Goal: Task Accomplishment & Management: Manage account settings

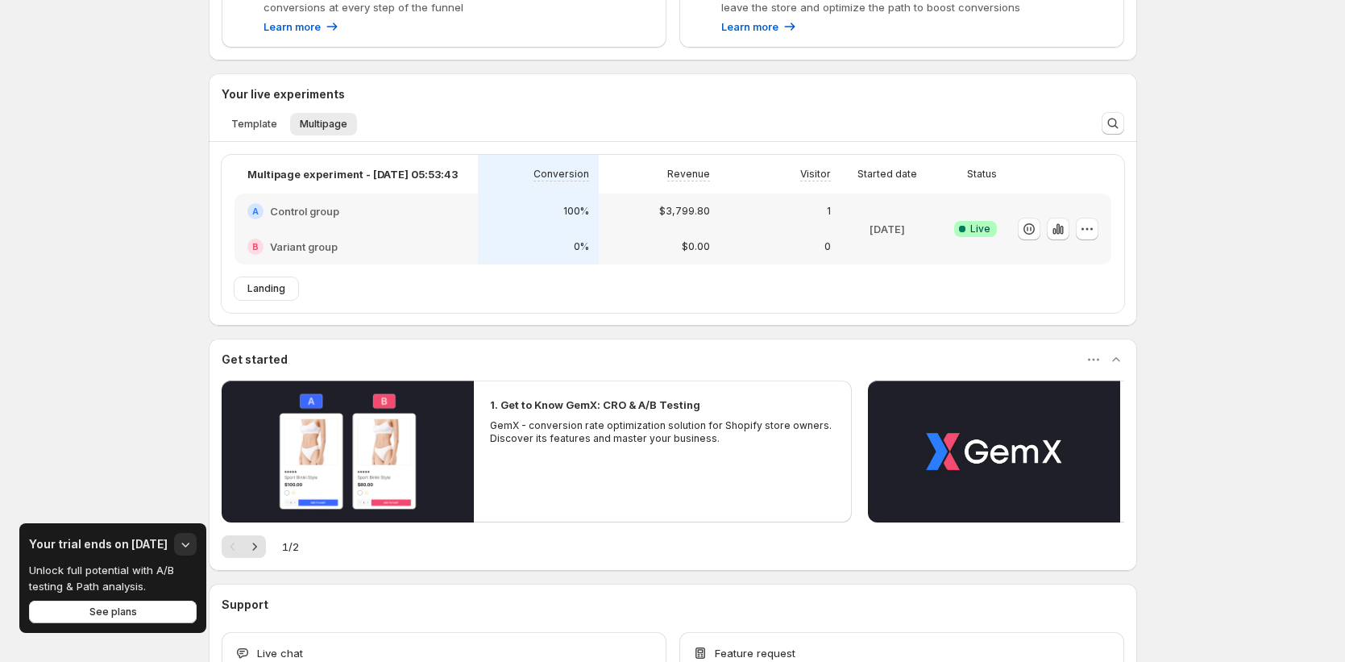
scroll to position [421, 0]
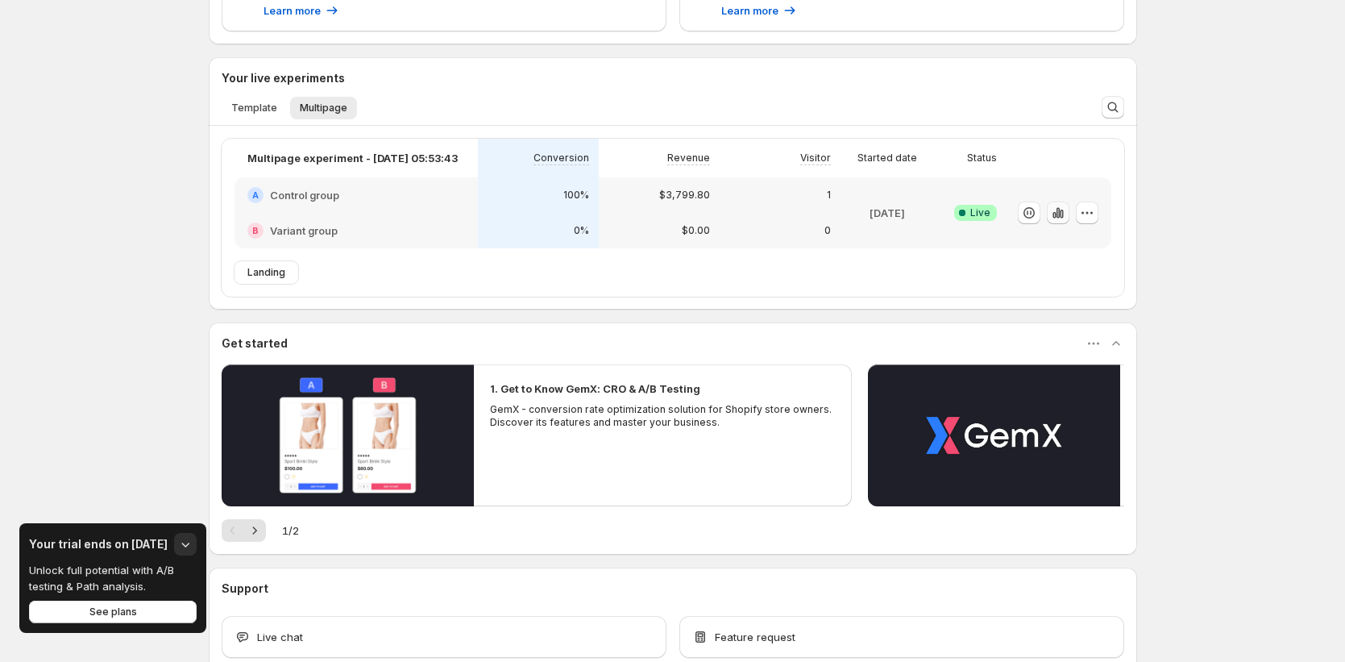
click at [1058, 211] on icon "button" at bounding box center [1058, 213] width 16 height 16
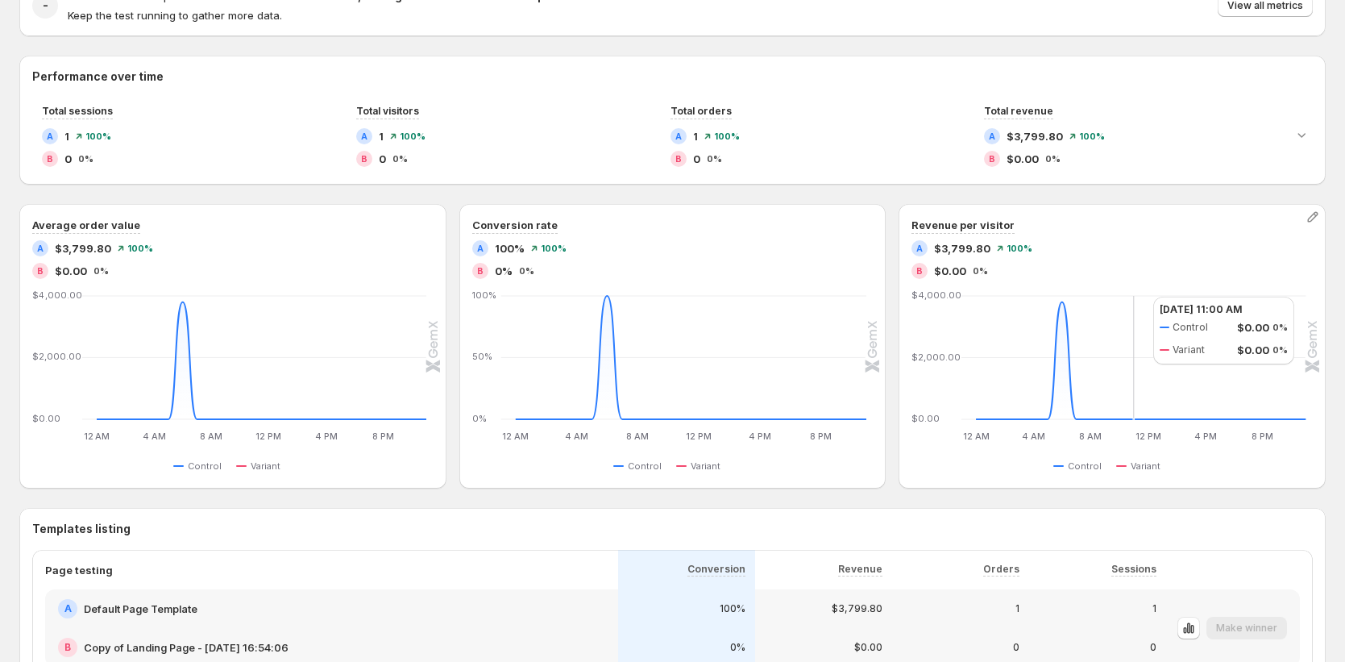
scroll to position [197, 0]
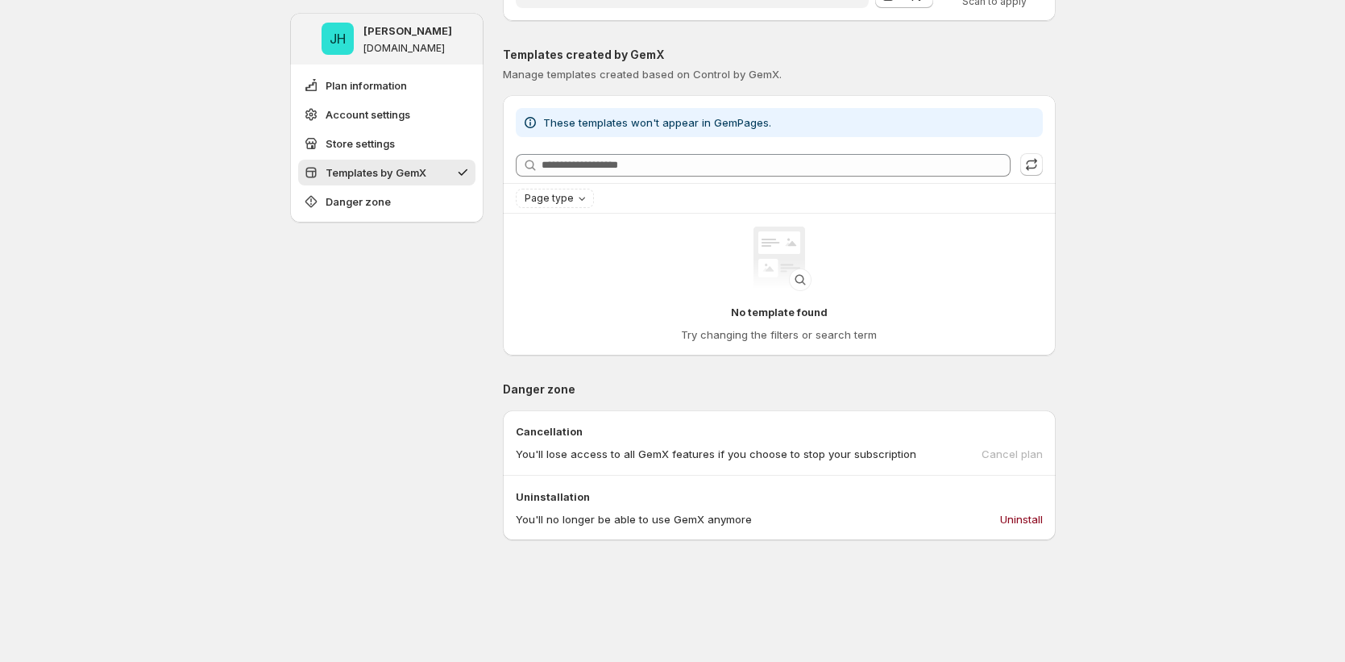
scroll to position [1, 0]
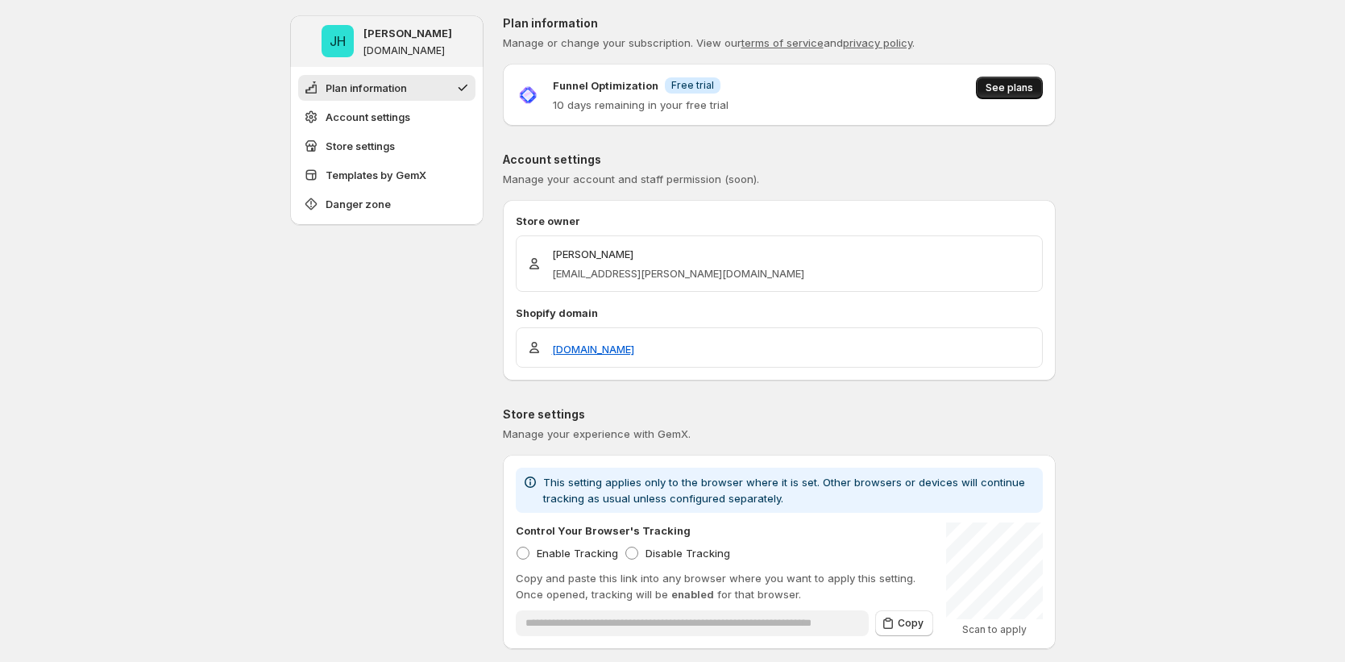
click at [1012, 90] on span "See plans" at bounding box center [1010, 87] width 48 height 13
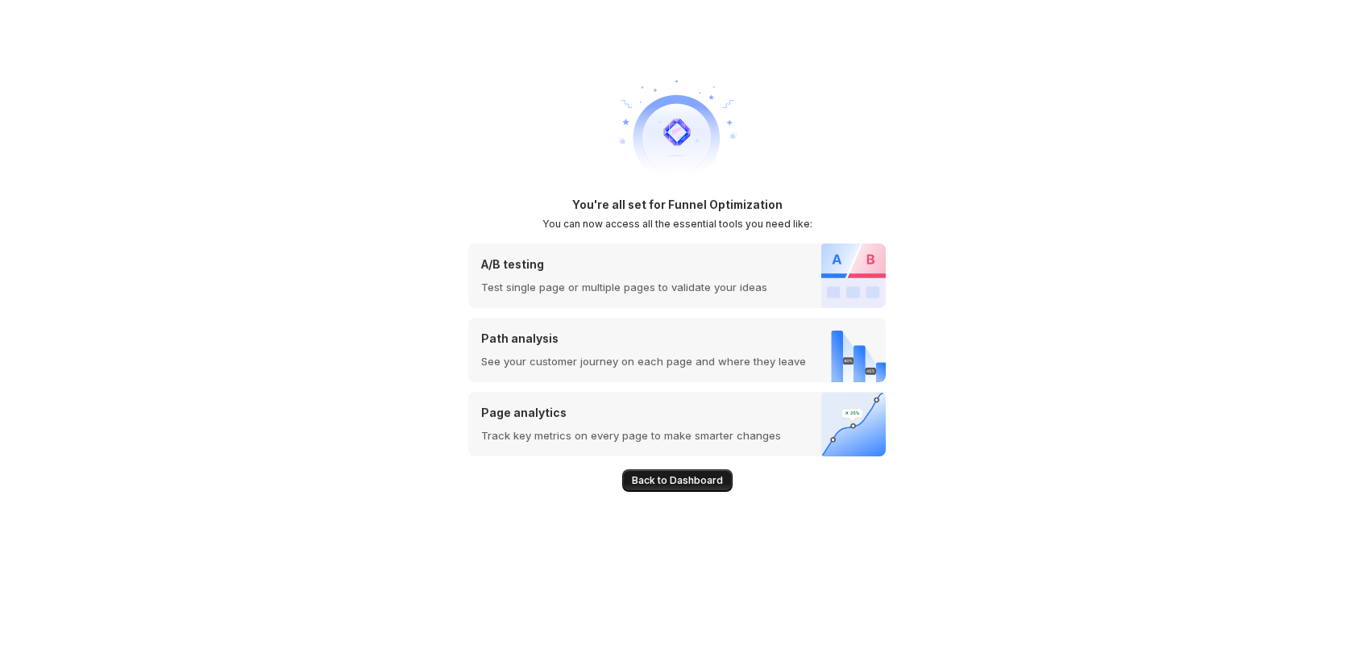
click at [720, 479] on button "Back to Dashboard" at bounding box center [677, 480] width 110 height 23
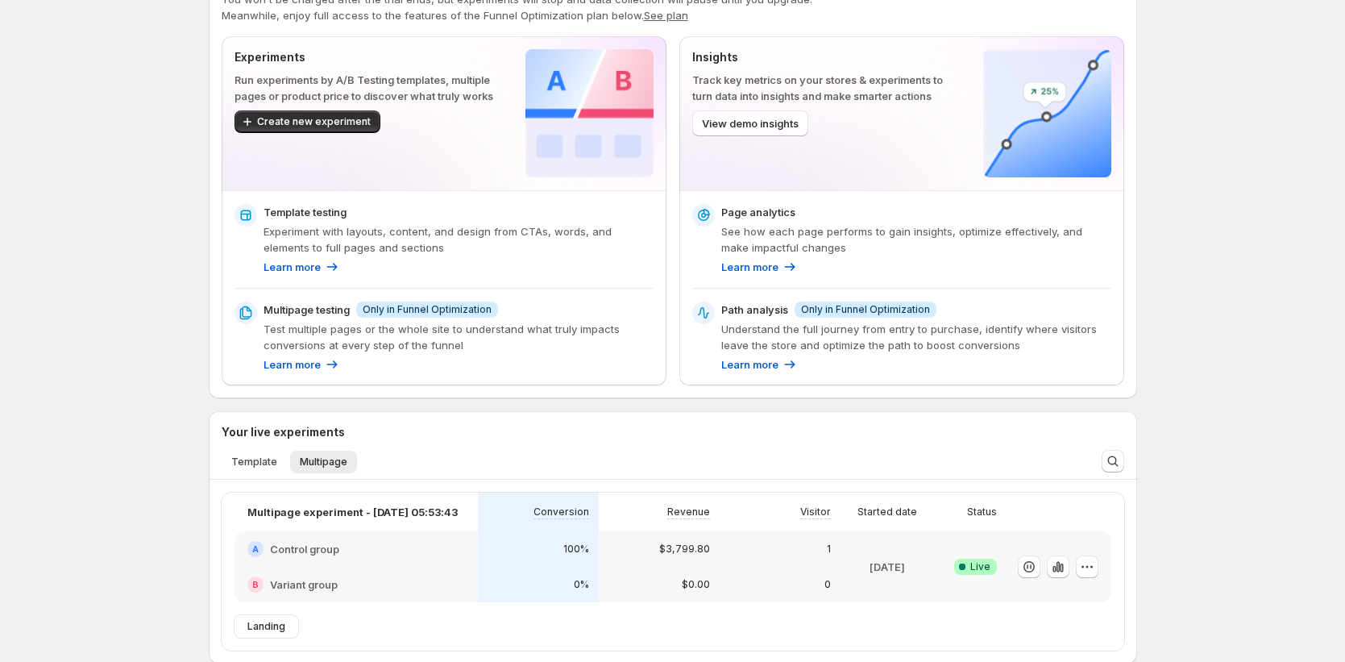
scroll to position [62, 0]
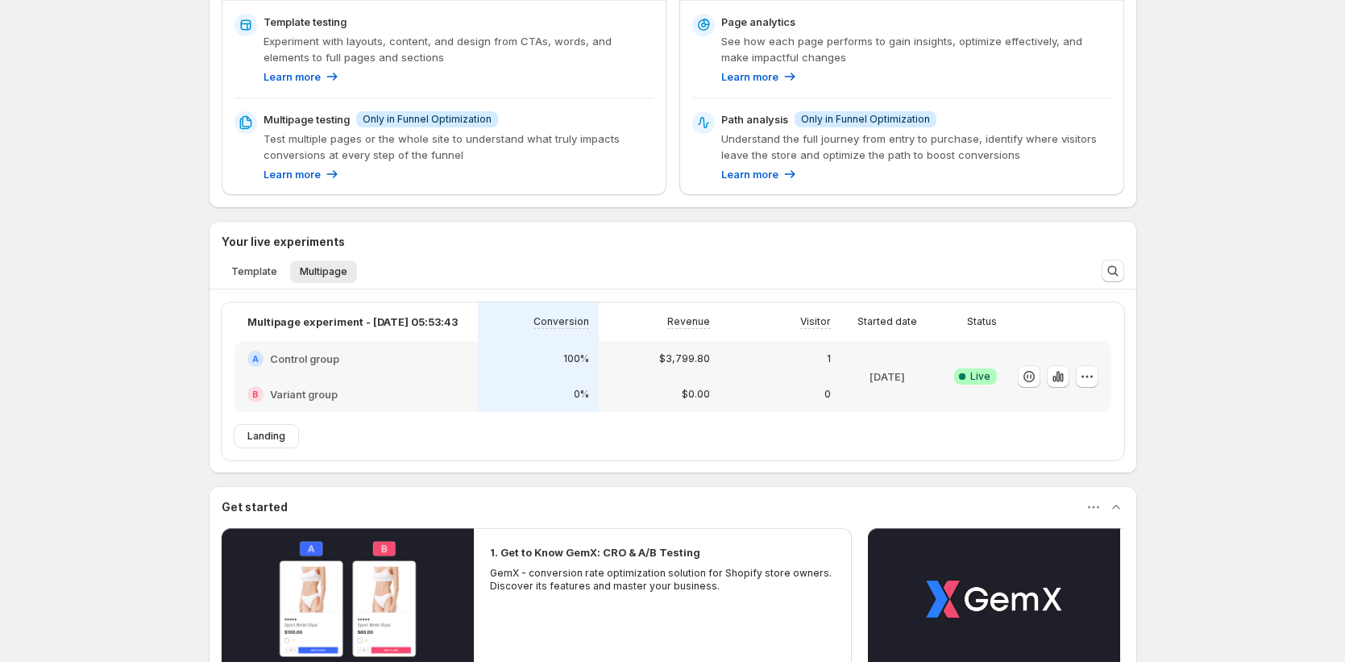
scroll to position [258, 0]
click at [1062, 378] on icon "button" at bounding box center [1058, 376] width 16 height 16
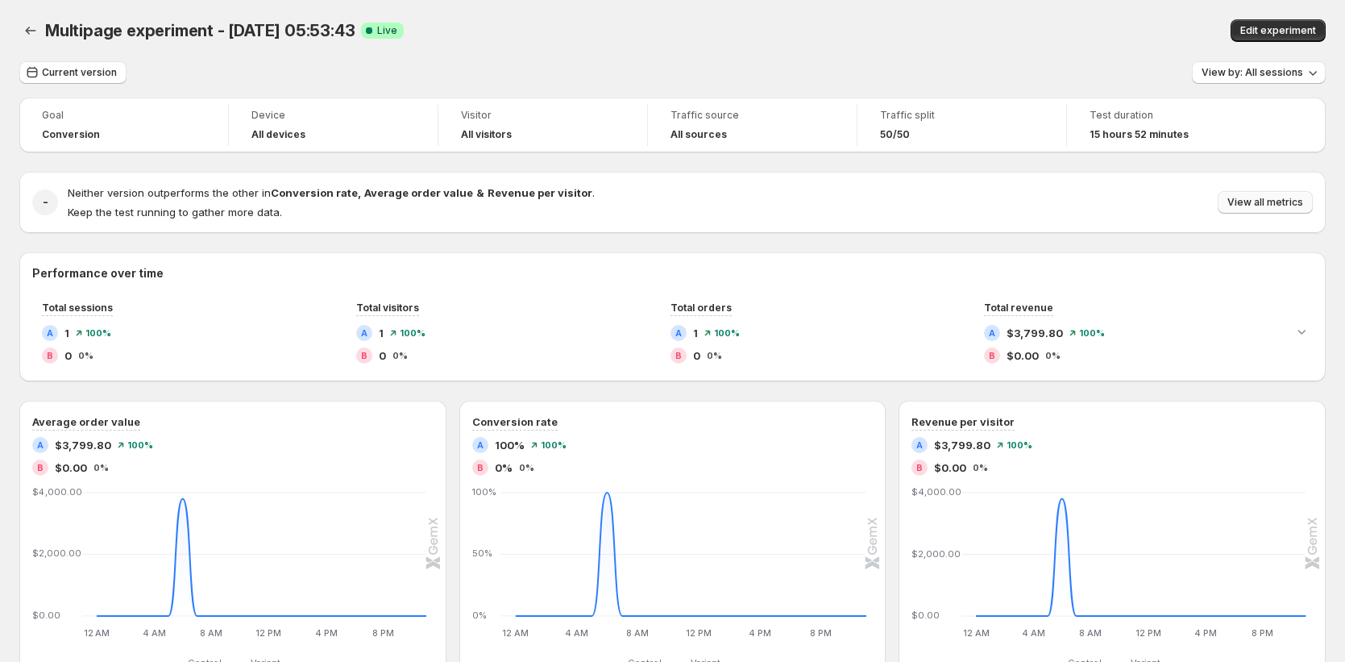
click at [1297, 197] on span "View all metrics" at bounding box center [1266, 202] width 76 height 13
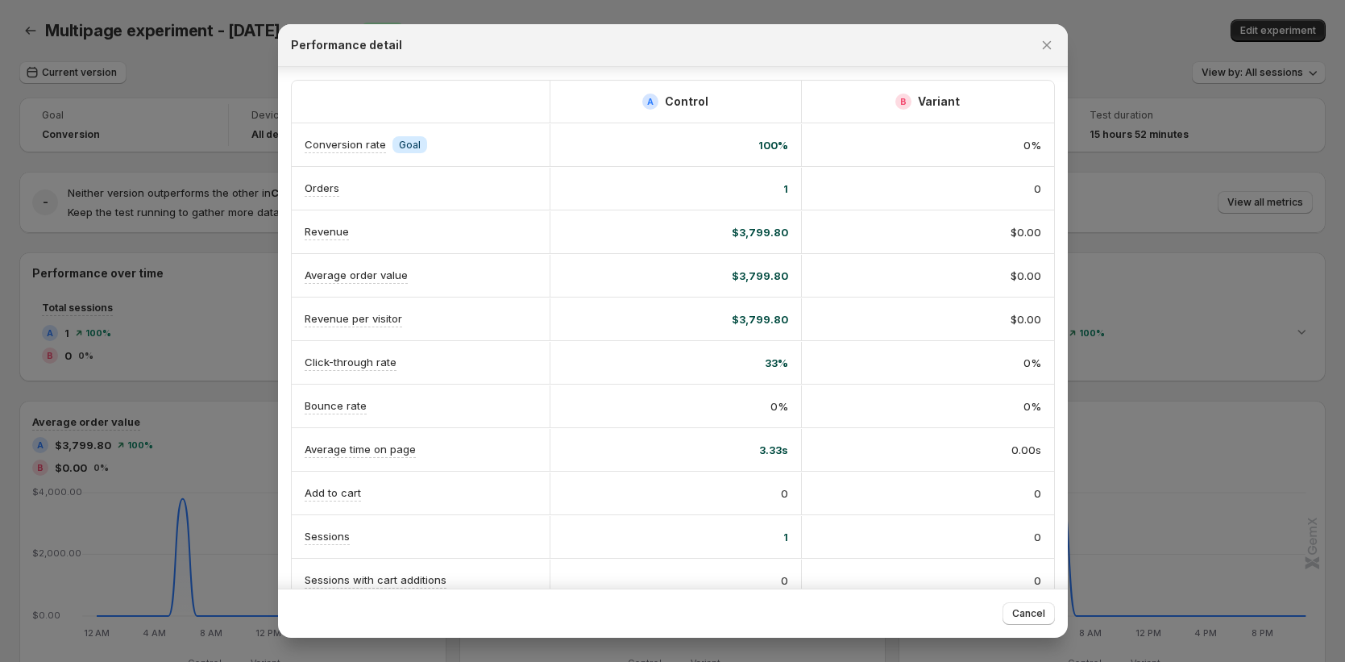
scroll to position [201, 0]
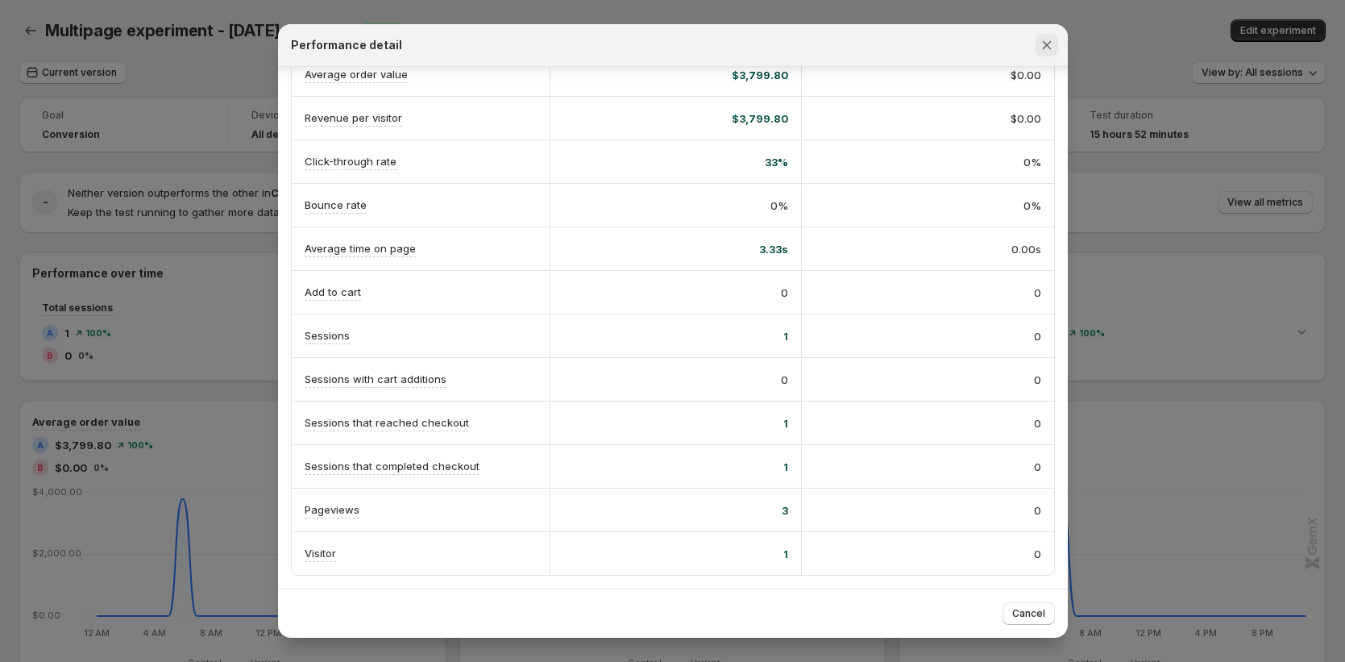
click at [1053, 48] on icon "Close" at bounding box center [1047, 45] width 16 height 16
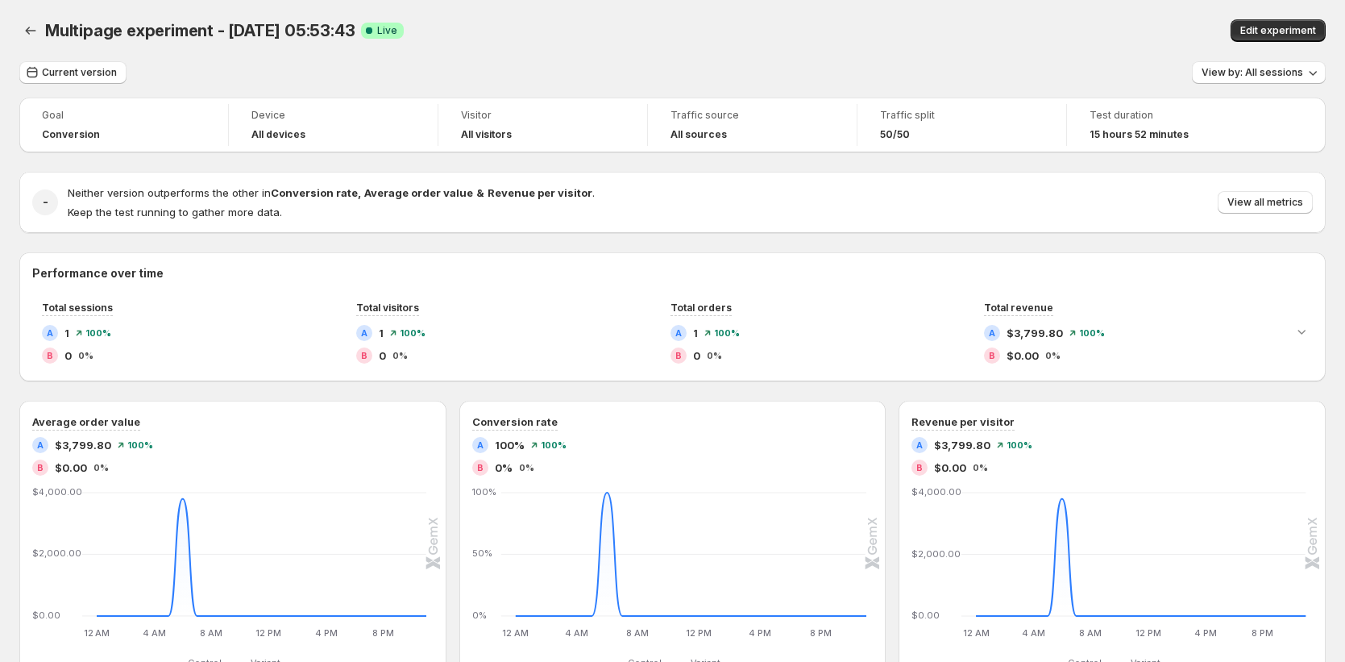
scroll to position [314, 0]
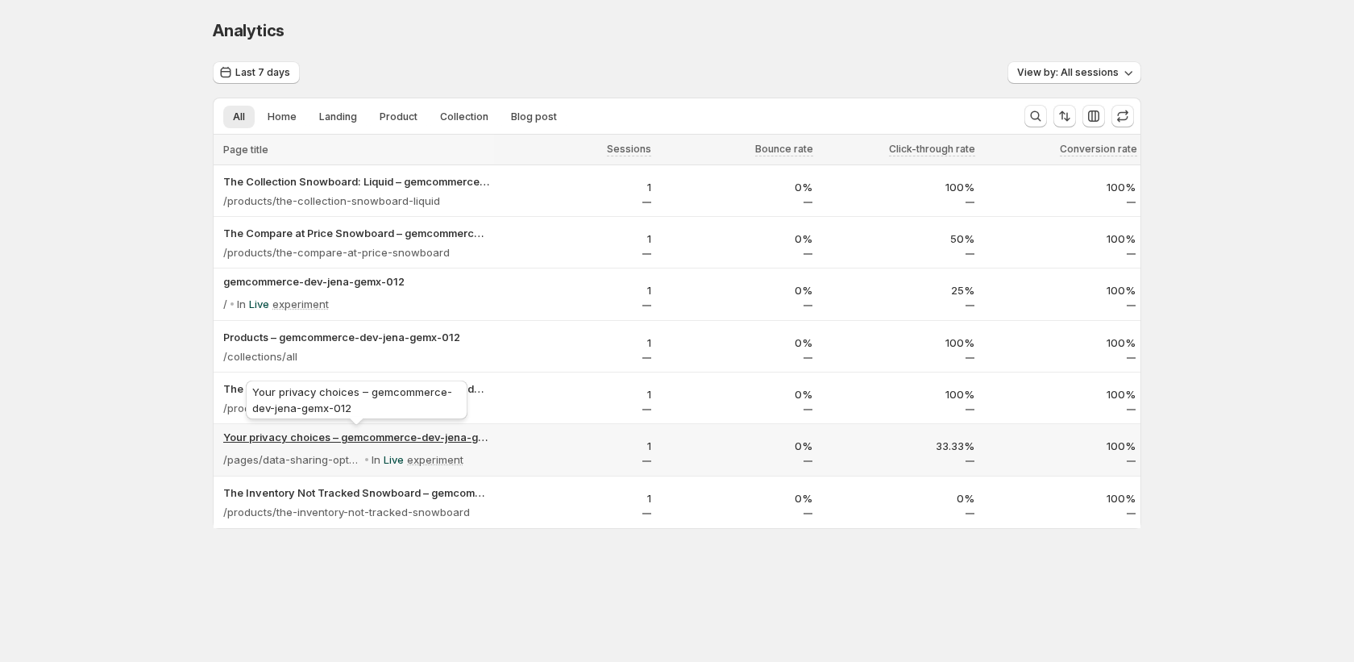
click at [309, 438] on p "Your privacy choices – gemcommerce-dev-jena-gemx-012" at bounding box center [356, 437] width 266 height 16
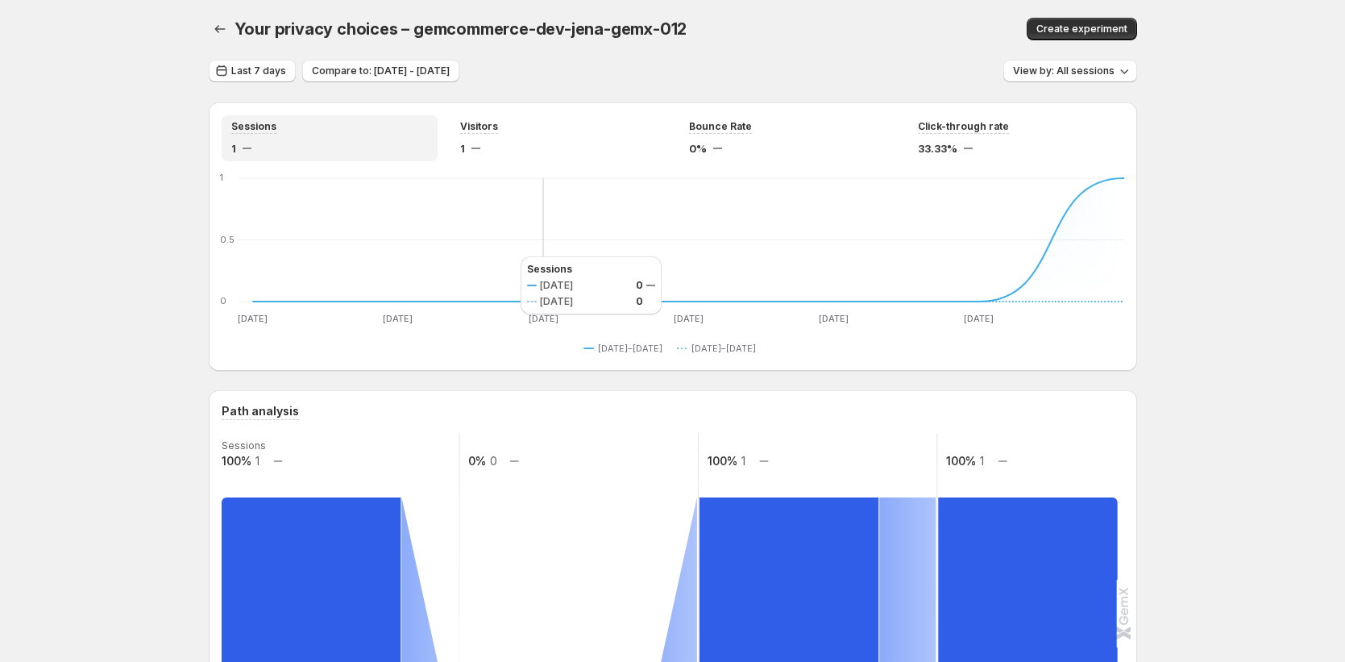
scroll to position [335, 0]
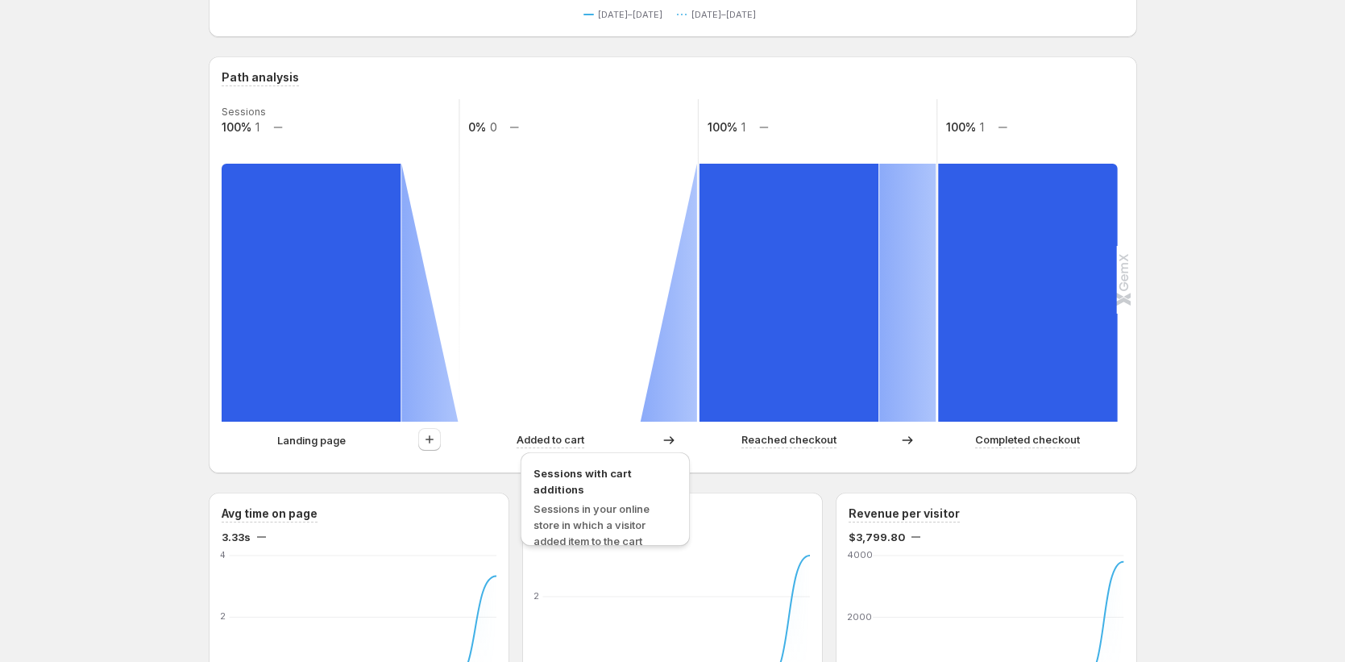
click at [552, 440] on p "Added to cart" at bounding box center [551, 439] width 68 height 16
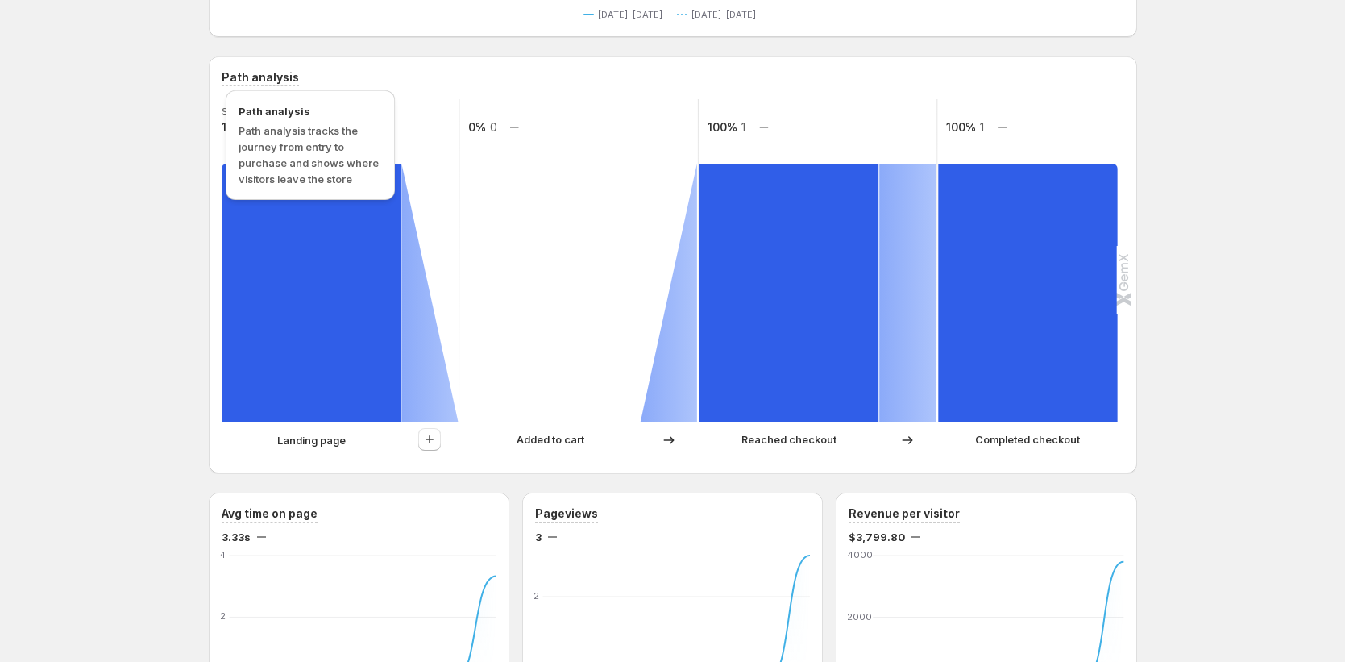
click at [258, 74] on h3 "Path analysis" at bounding box center [260, 77] width 77 height 16
click at [256, 77] on h3 "Path analysis" at bounding box center [260, 77] width 77 height 16
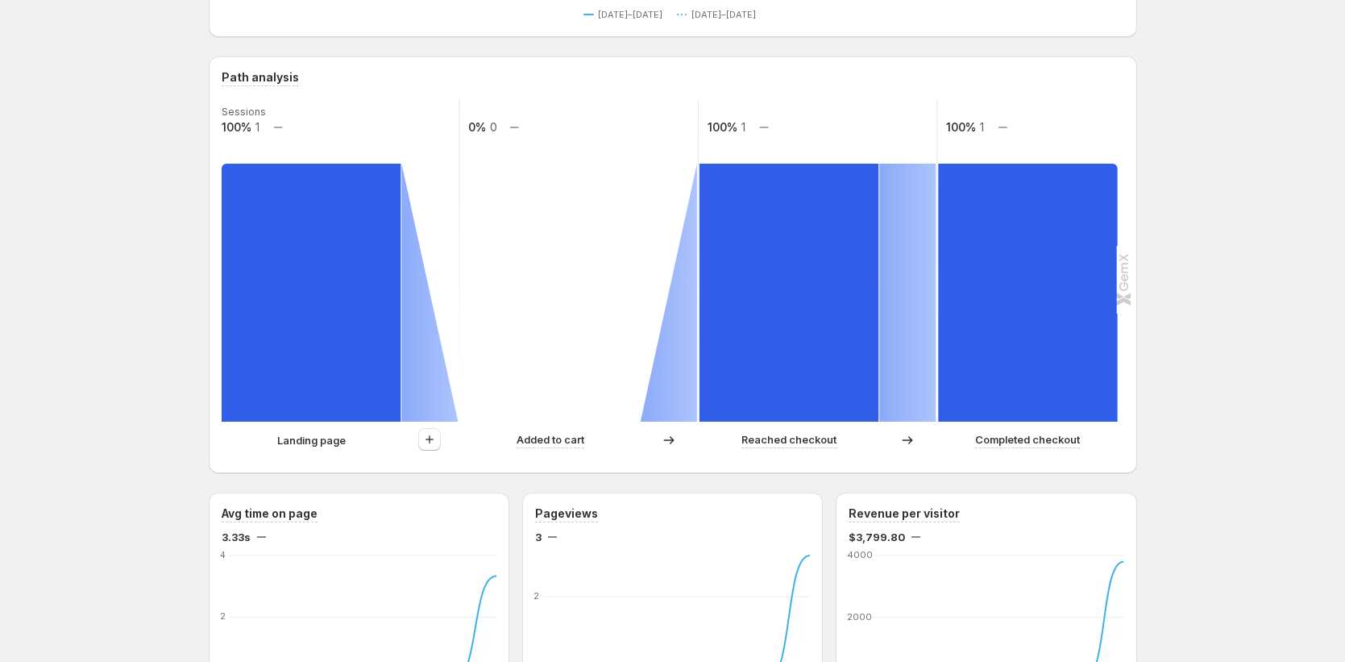
click at [297, 368] on rect at bounding box center [311, 293] width 179 height 258
click at [239, 413] on rect at bounding box center [311, 293] width 179 height 258
click at [239, 367] on rect at bounding box center [311, 293] width 179 height 258
click at [244, 368] on rect at bounding box center [311, 293] width 179 height 258
click at [1028, 403] on rect at bounding box center [1027, 293] width 179 height 258
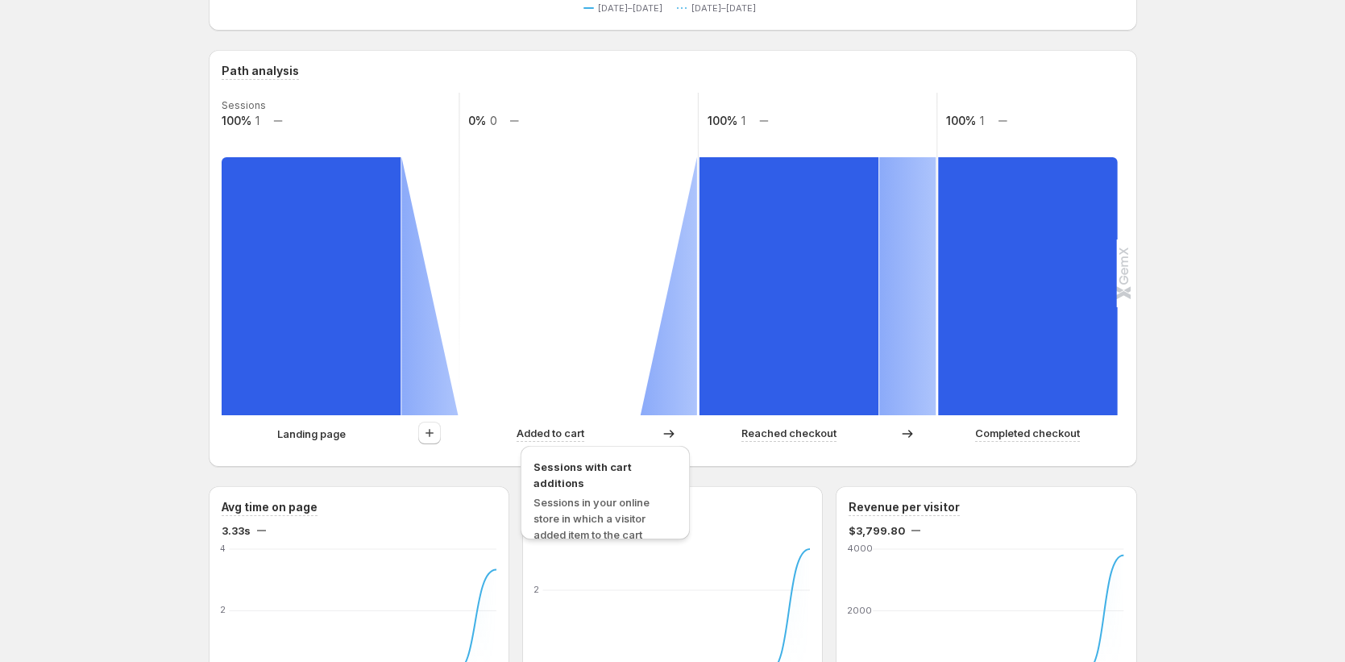
scroll to position [0, 0]
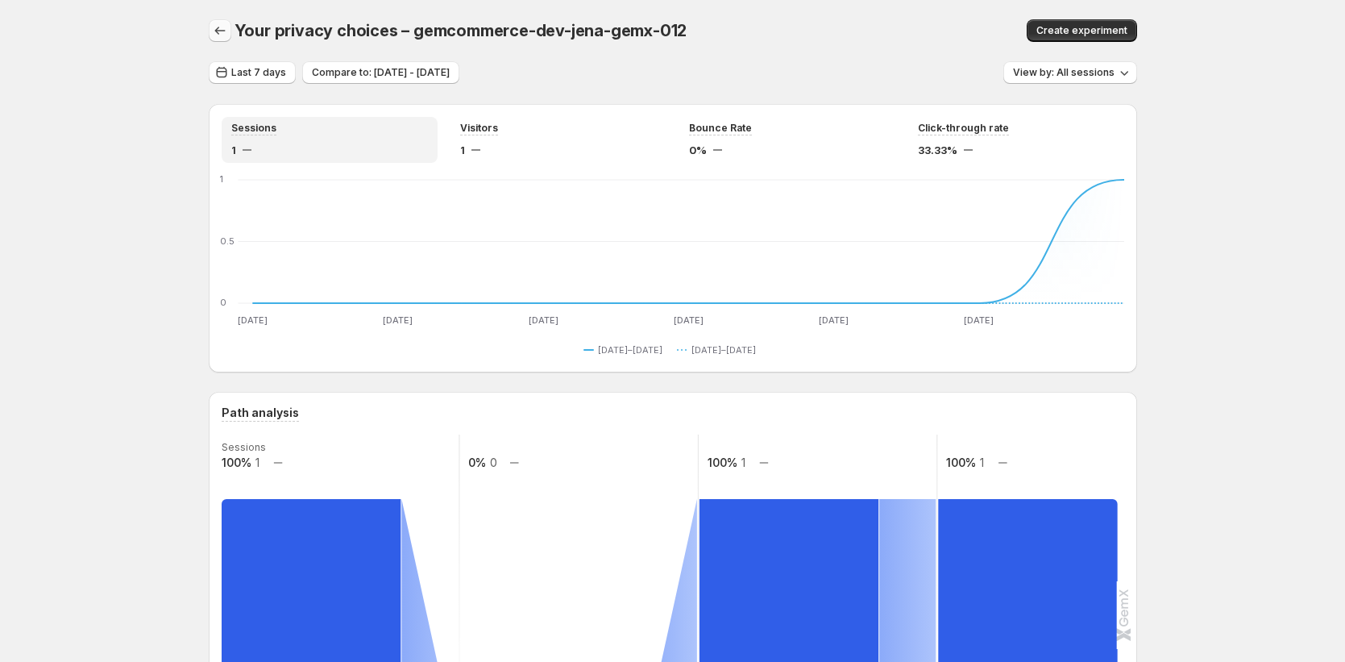
click at [215, 39] on button "button" at bounding box center [220, 30] width 23 height 23
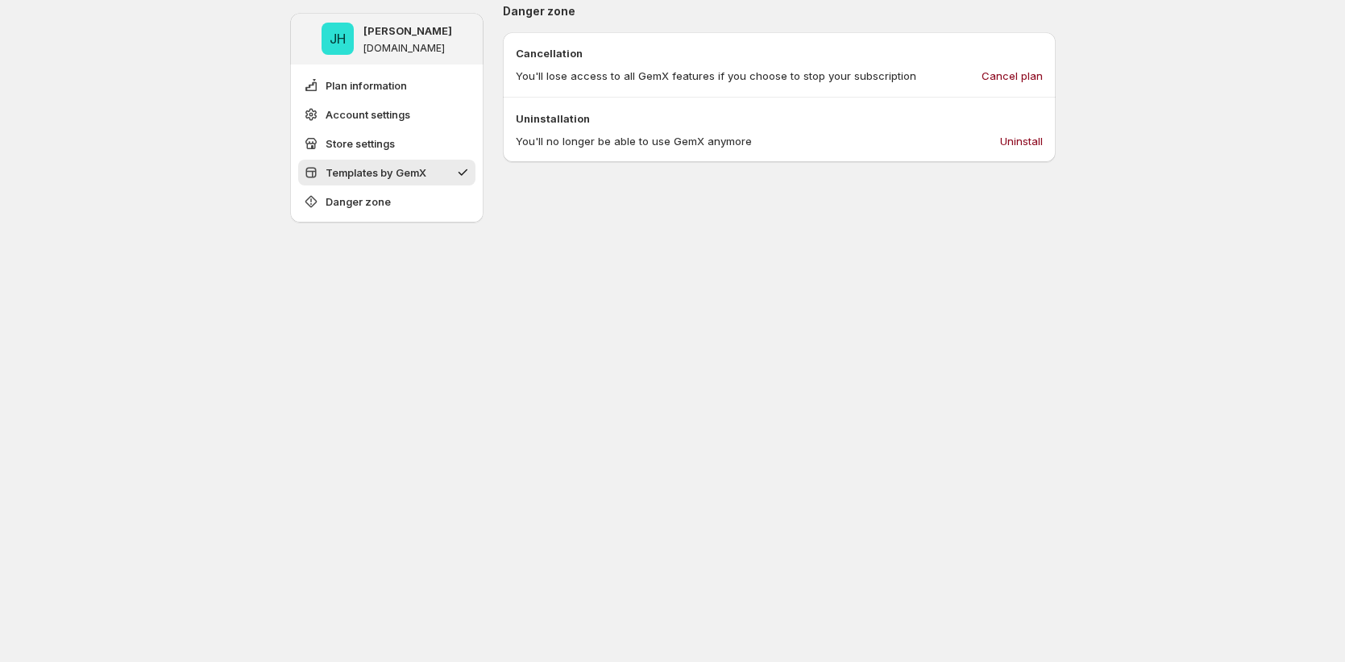
scroll to position [1025, 0]
click at [1018, 80] on span "Cancel plan" at bounding box center [1012, 72] width 61 height 16
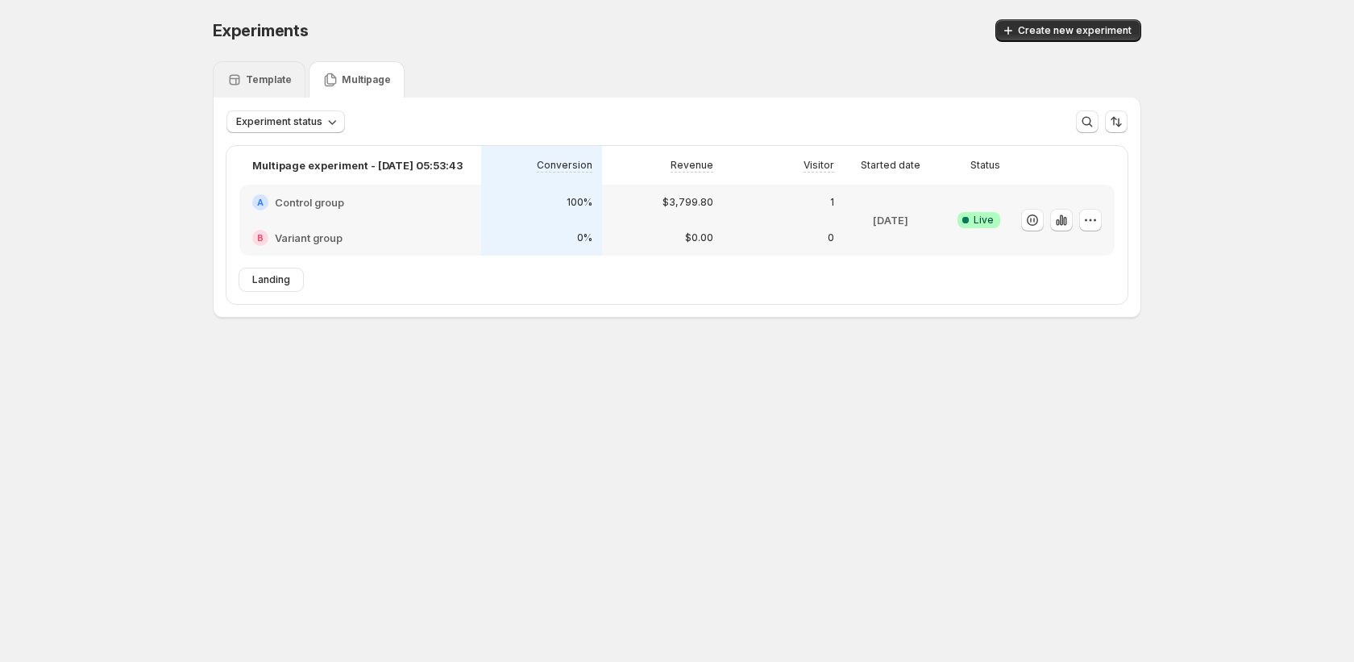
drag, startPoint x: 257, startPoint y: 75, endPoint x: 256, endPoint y: 84, distance: 9.0
click at [257, 75] on p "Template" at bounding box center [269, 79] width 46 height 13
